Goal: Transaction & Acquisition: Purchase product/service

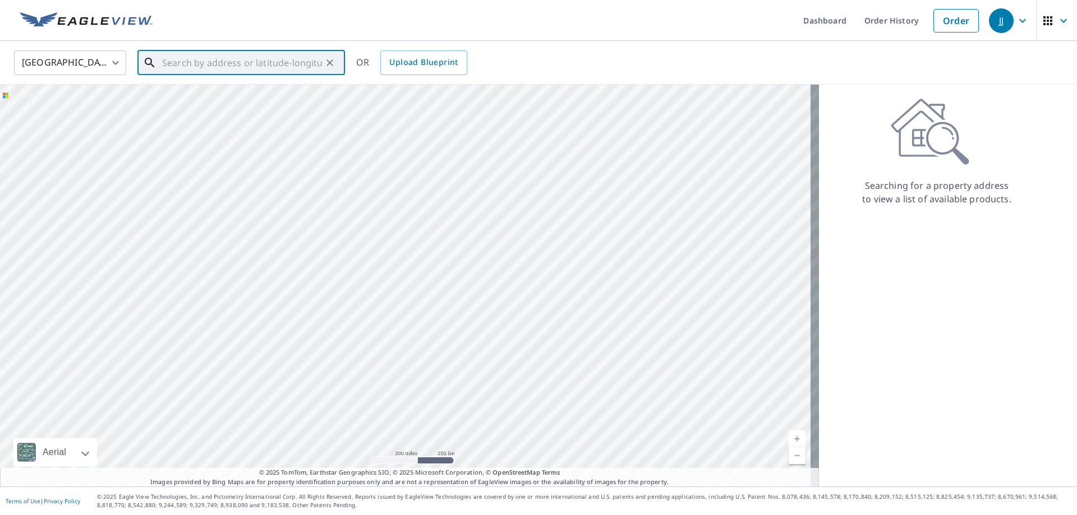
click at [213, 66] on input "text" at bounding box center [242, 62] width 160 height 31
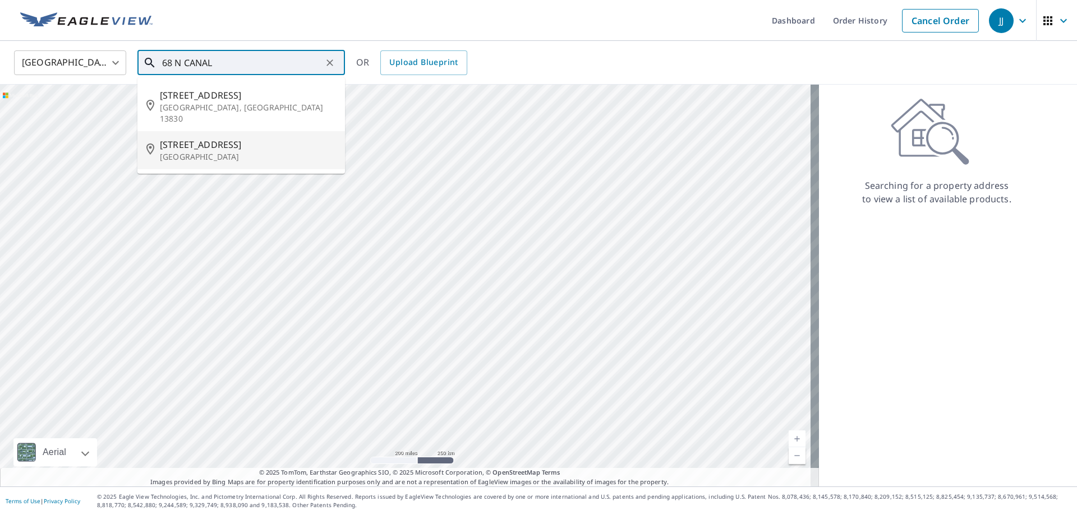
click at [218, 138] on span "[STREET_ADDRESS]" at bounding box center [248, 144] width 176 height 13
type input "[STREET_ADDRESS]"
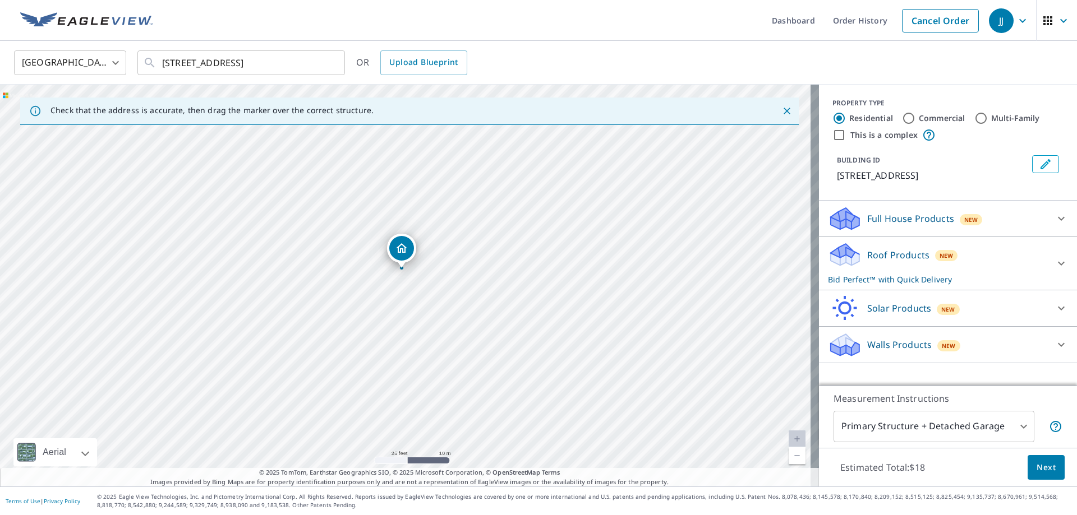
click at [990, 253] on div "Roof Products New Bid Perfect™ with Quick Delivery" at bounding box center [938, 264] width 220 height 44
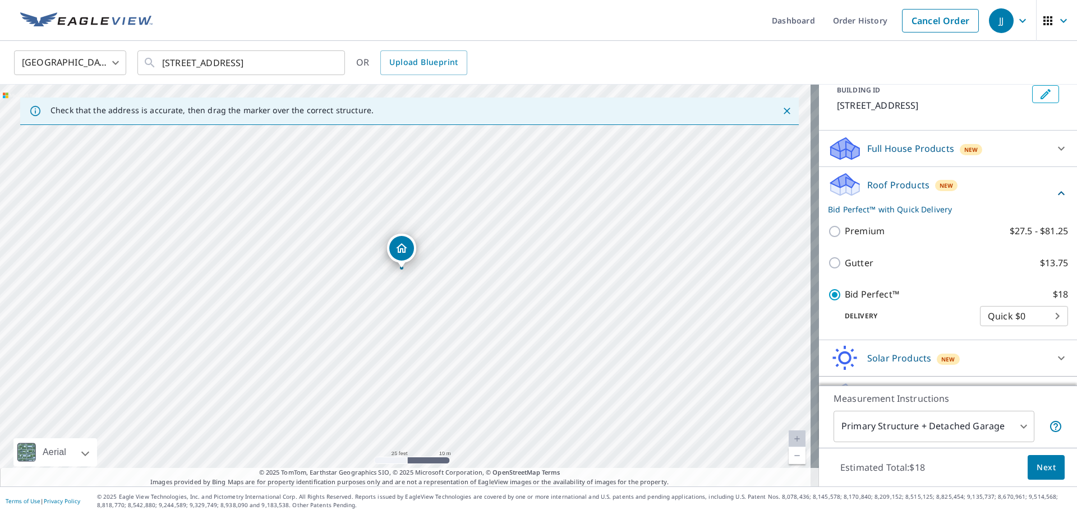
scroll to position [98, 0]
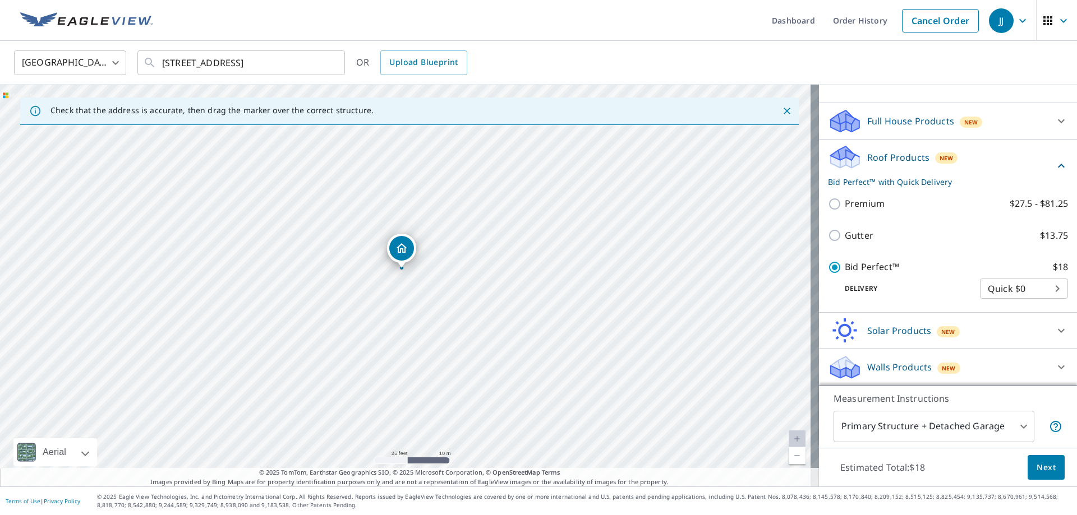
click at [931, 430] on body "JJ JJ Dashboard Order History Cancel Order JJ United States [GEOGRAPHIC_DATA] ​…" at bounding box center [538, 257] width 1077 height 515
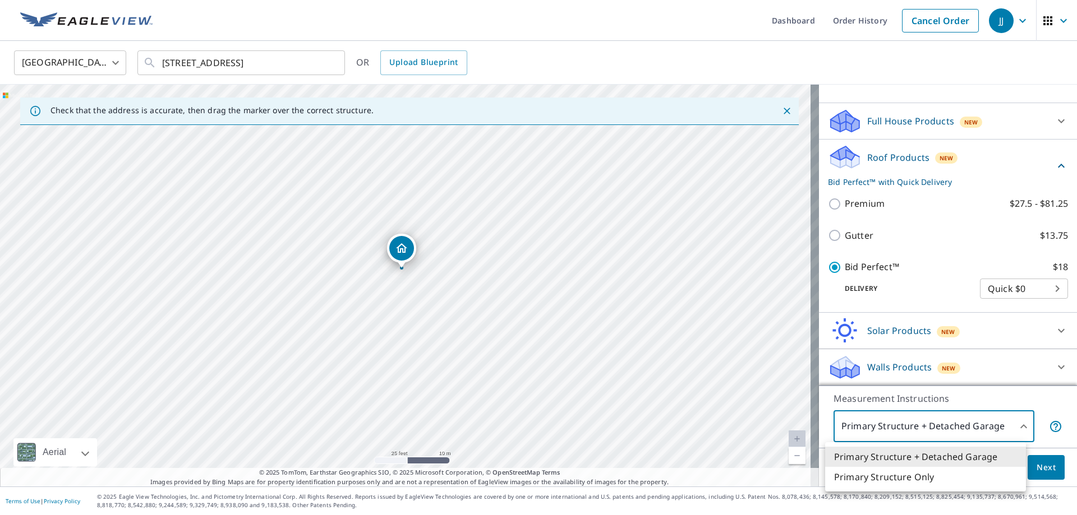
click at [919, 422] on div at bounding box center [538, 257] width 1077 height 515
click at [927, 436] on body "JJ JJ Dashboard Order History Cancel Order JJ United States [GEOGRAPHIC_DATA] ​…" at bounding box center [538, 257] width 1077 height 515
click at [918, 478] on li "Primary Structure Only" at bounding box center [925, 477] width 201 height 20
type input "2"
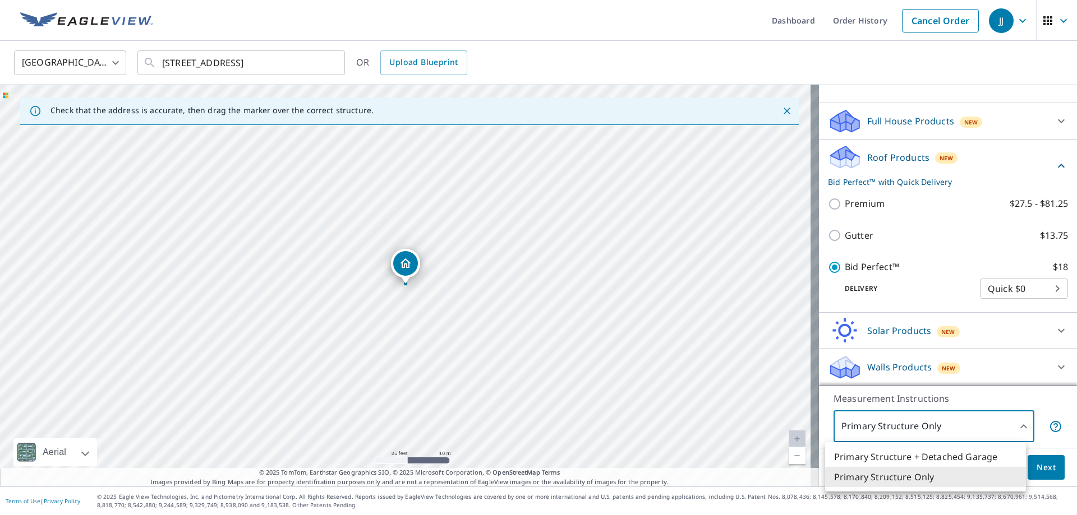
click at [982, 437] on body "JJ JJ Dashboard Order History Cancel Order JJ United States [GEOGRAPHIC_DATA] ​…" at bounding box center [538, 257] width 1077 height 515
click at [1060, 447] on div at bounding box center [538, 257] width 1077 height 515
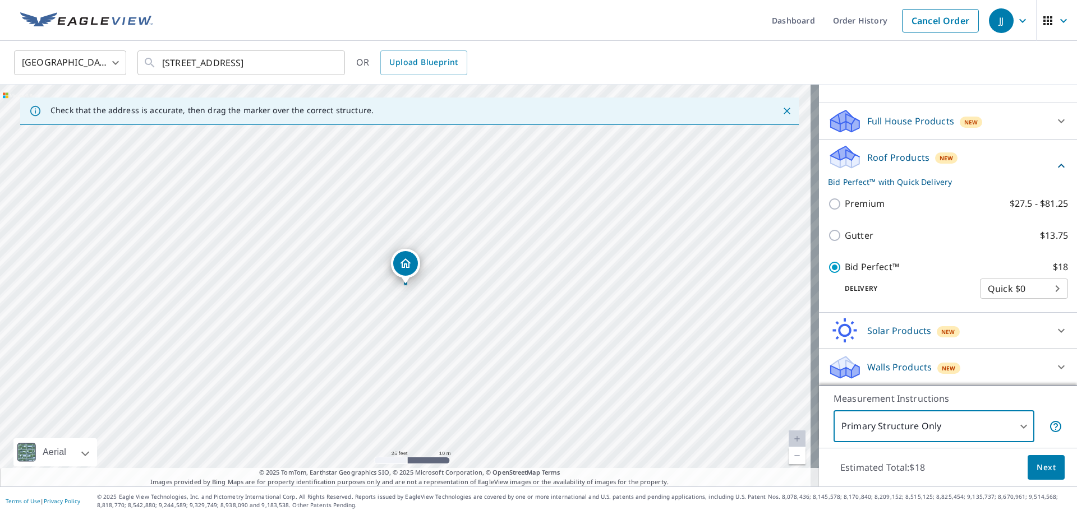
click at [1036, 467] on span "Next" at bounding box center [1045, 468] width 19 height 14
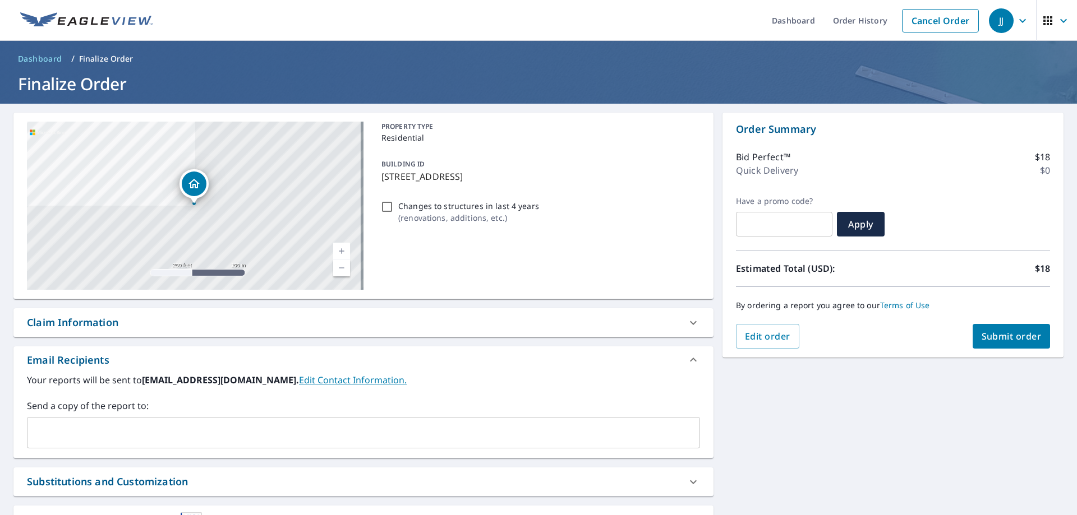
click at [997, 347] on button "Submit order" at bounding box center [1011, 336] width 78 height 25
